Goal: Task Accomplishment & Management: Use online tool/utility

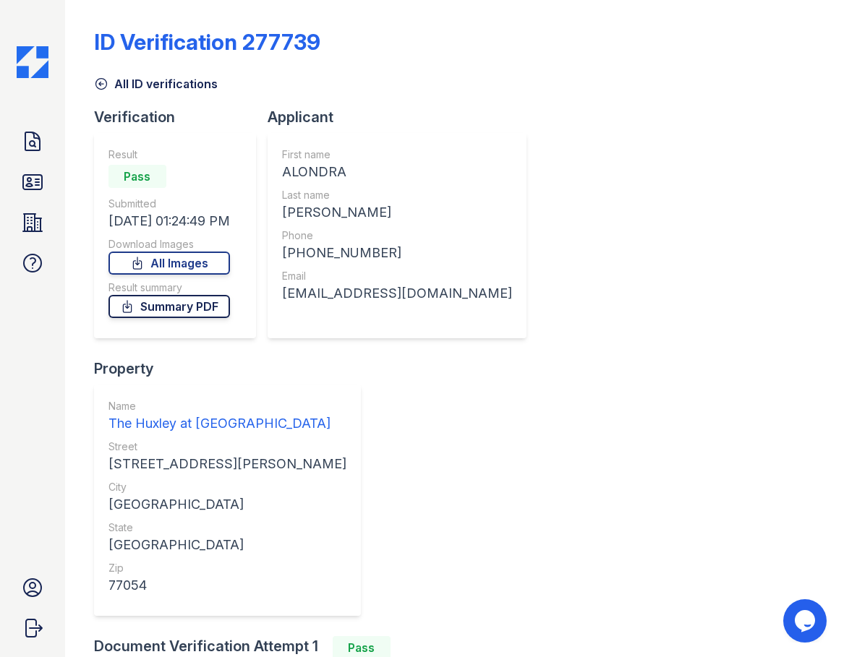
click at [191, 305] on link "Summary PDF" at bounding box center [168, 306] width 121 height 23
click at [103, 84] on icon at bounding box center [100, 84] width 11 height 11
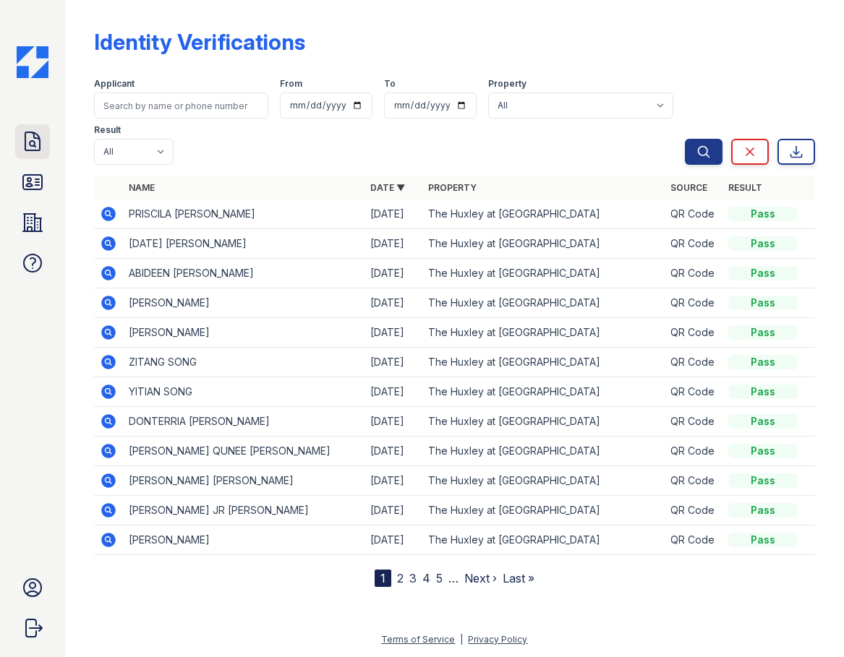
click at [35, 148] on icon at bounding box center [32, 141] width 23 height 23
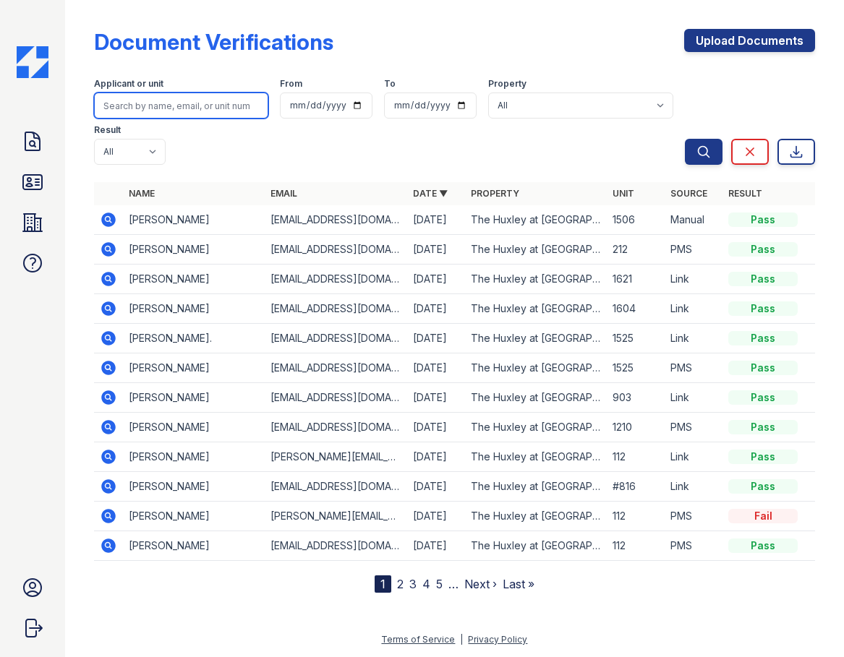
click at [201, 106] on input "search" at bounding box center [181, 106] width 174 height 26
type input "alondra"
click at [685, 139] on button "Search" at bounding box center [704, 152] width 38 height 26
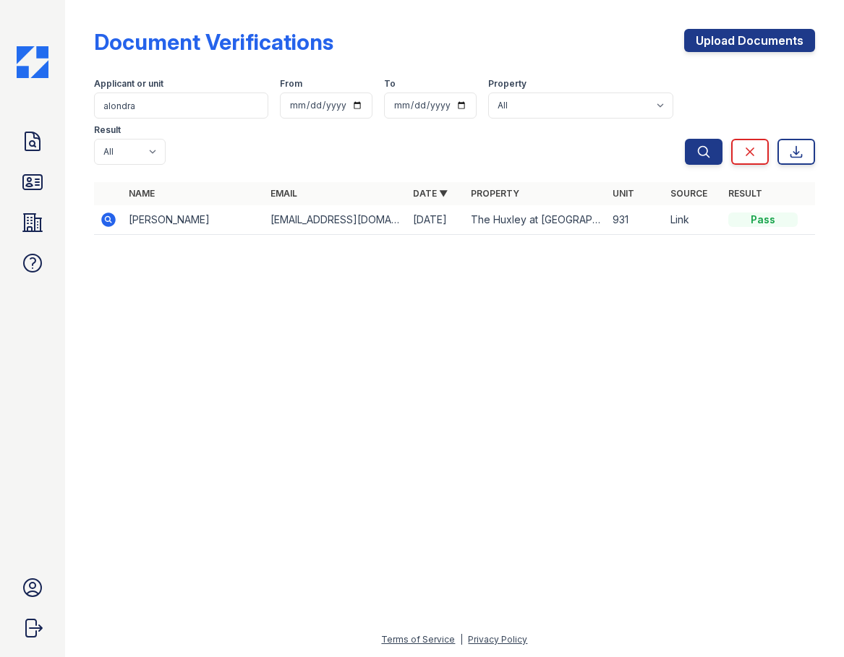
click at [107, 221] on icon at bounding box center [108, 219] width 4 height 4
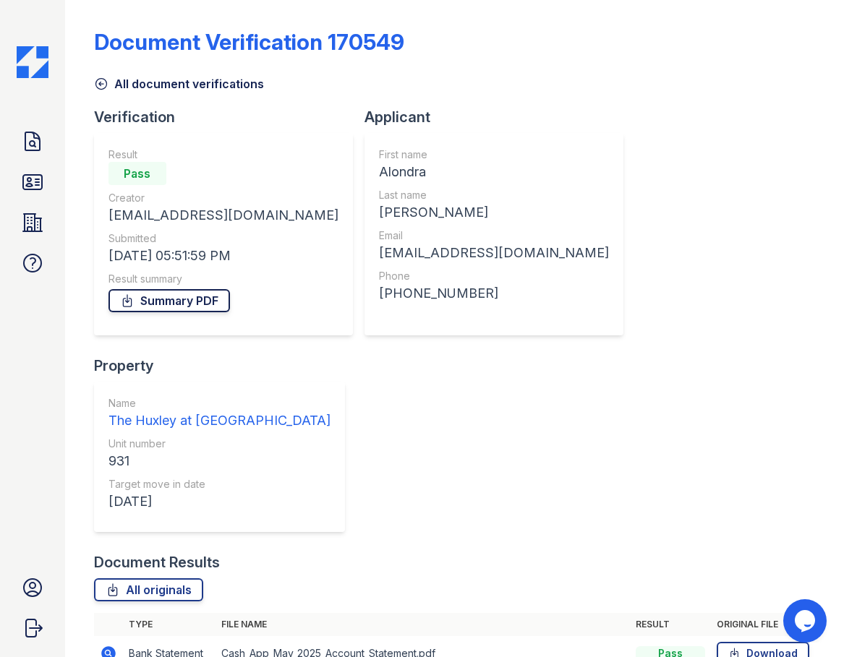
click at [206, 294] on link "Summary PDF" at bounding box center [168, 300] width 121 height 23
click at [767, 642] on link "Download" at bounding box center [763, 653] width 93 height 23
click at [108, 80] on icon at bounding box center [101, 84] width 14 height 14
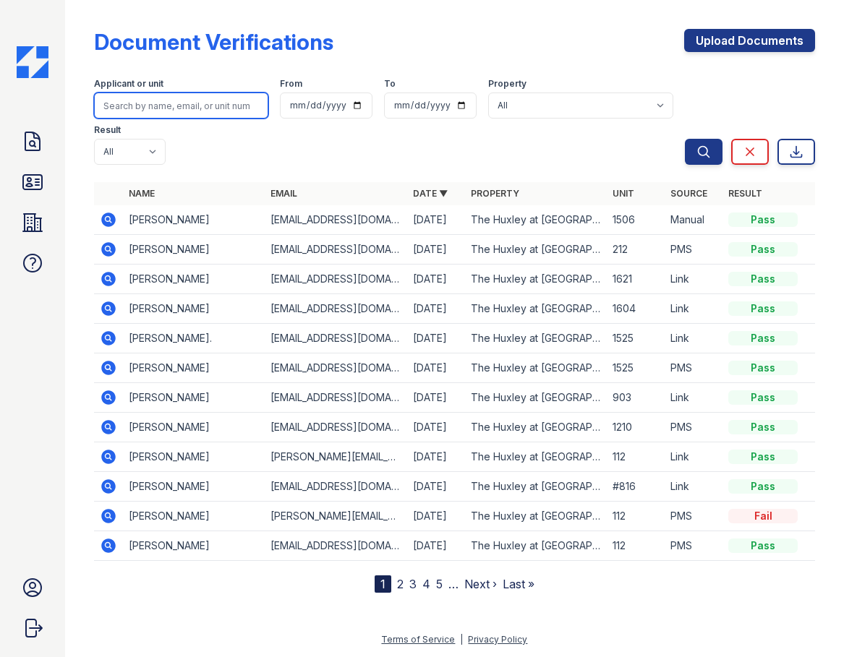
click at [160, 108] on input "search" at bounding box center [181, 106] width 174 height 26
type input "[PERSON_NAME]"
click at [685, 139] on button "Search" at bounding box center [704, 152] width 38 height 26
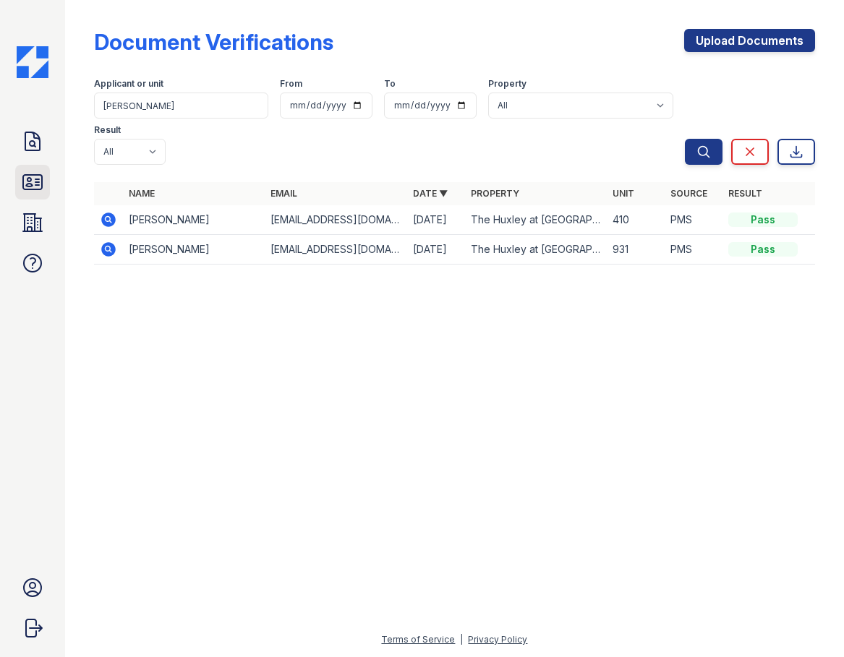
click at [39, 185] on icon at bounding box center [32, 182] width 19 height 14
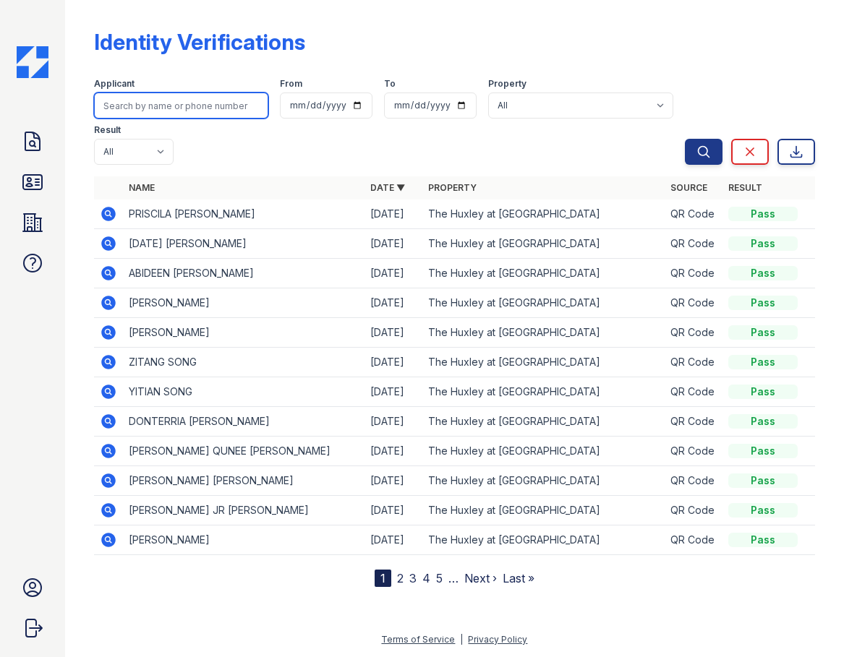
click at [163, 107] on input "search" at bounding box center [181, 106] width 174 height 26
type input "[PERSON_NAME]"
click at [685, 139] on button "Search" at bounding box center [704, 152] width 38 height 26
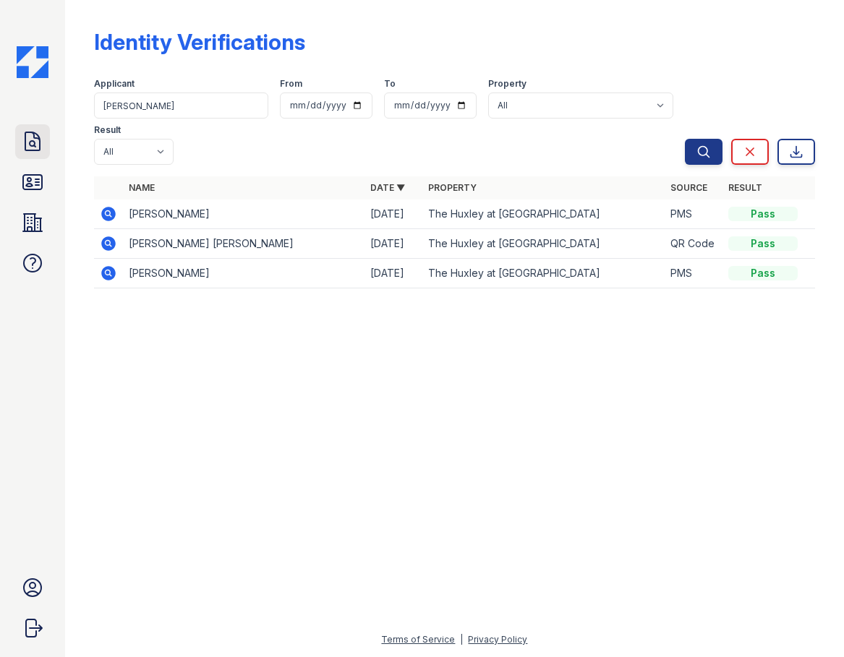
click at [21, 151] on icon at bounding box center [32, 141] width 23 height 23
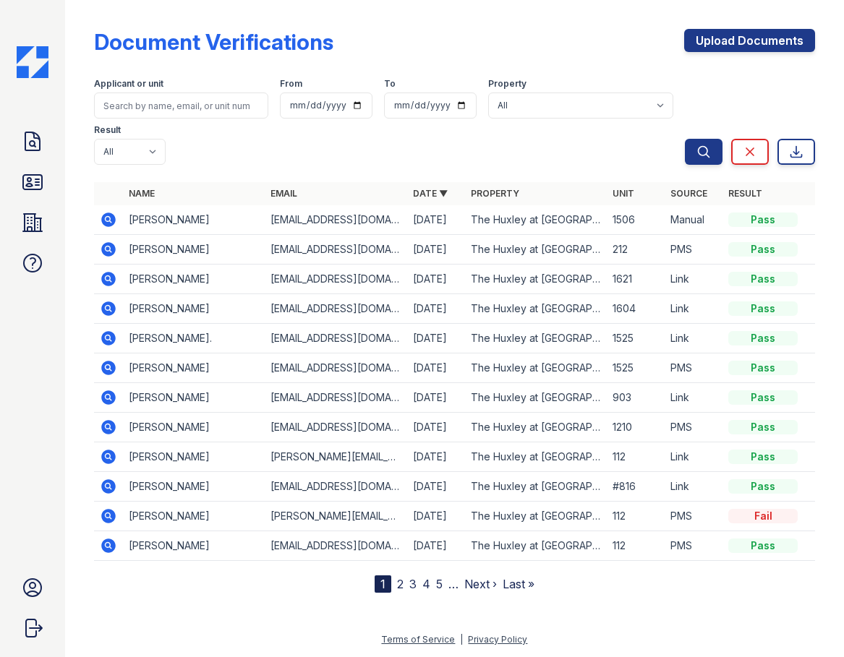
click at [105, 247] on icon at bounding box center [108, 249] width 17 height 17
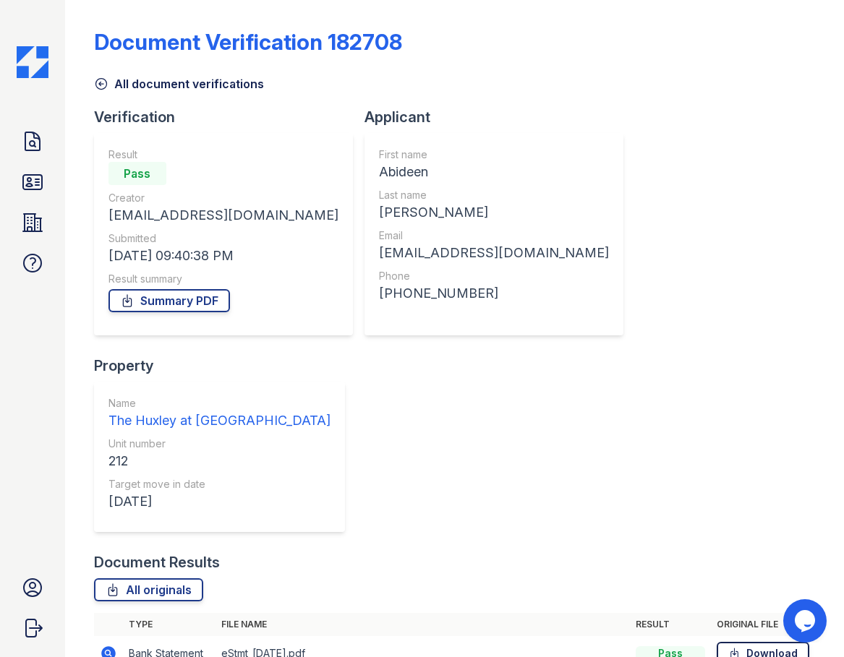
click at [759, 642] on link "Download" at bounding box center [763, 653] width 93 height 23
click at [767, 642] on link "Download" at bounding box center [763, 653] width 93 height 23
click at [101, 80] on icon at bounding box center [101, 84] width 14 height 14
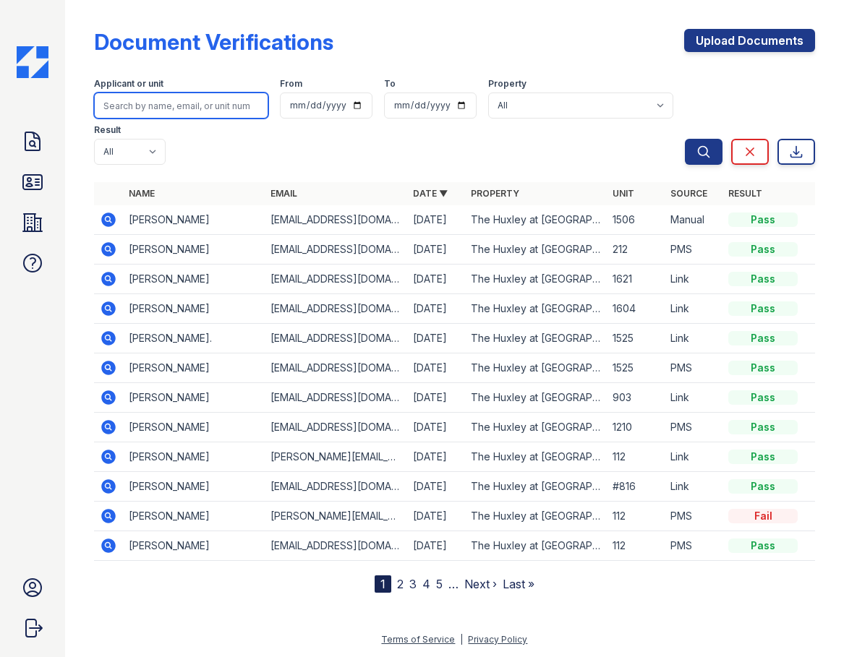
click at [178, 108] on input "search" at bounding box center [181, 106] width 174 height 26
type input "takisha"
click at [685, 139] on button "Search" at bounding box center [704, 152] width 38 height 26
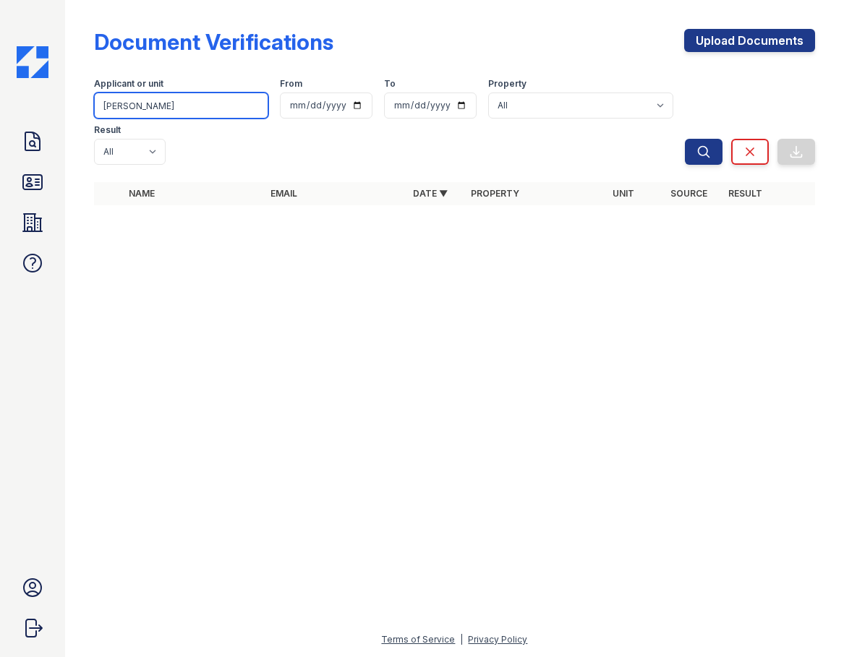
click at [192, 108] on input "takisha" at bounding box center [181, 106] width 174 height 26
click at [257, 103] on input "takisha" at bounding box center [181, 106] width 174 height 26
click at [250, 103] on input "takisha" at bounding box center [181, 106] width 174 height 26
click at [255, 106] on input "takisha" at bounding box center [181, 106] width 174 height 26
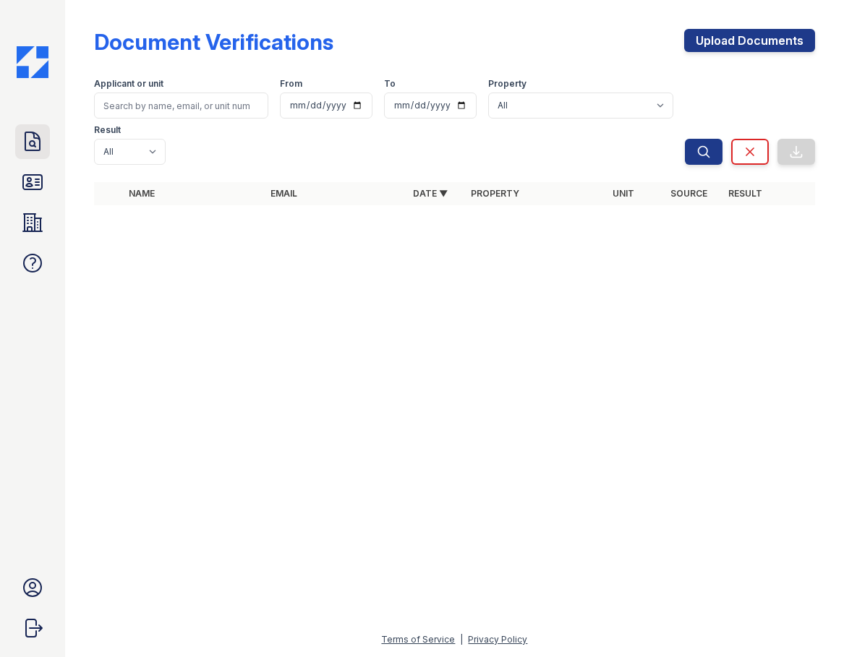
click at [43, 136] on icon at bounding box center [32, 141] width 23 height 23
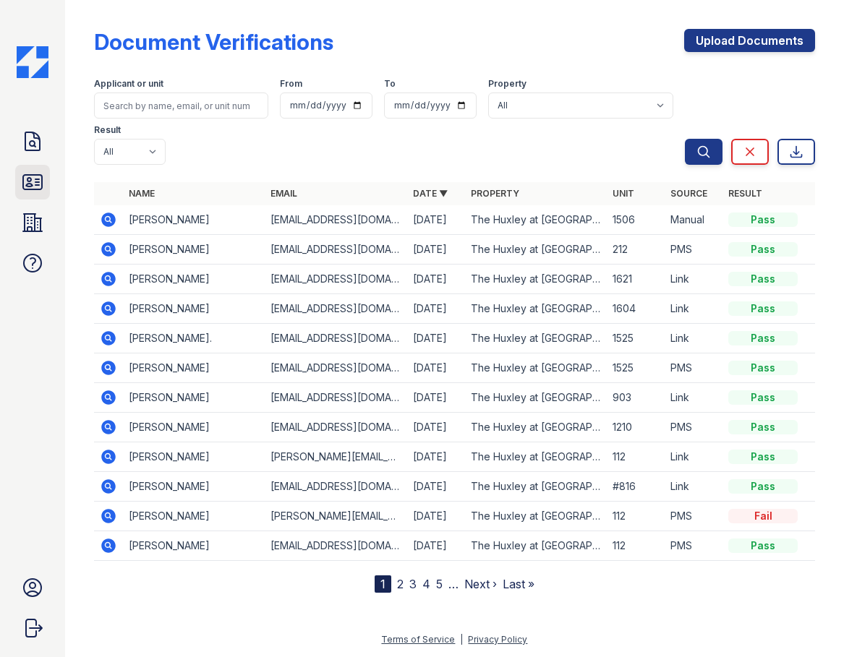
click at [32, 183] on icon at bounding box center [32, 182] width 23 height 23
